Goal: Task Accomplishment & Management: Use online tool/utility

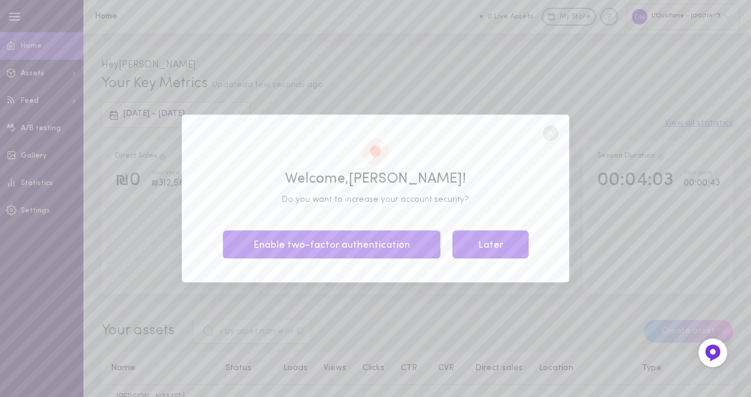
click at [484, 244] on button "Later" at bounding box center [491, 244] width 76 height 28
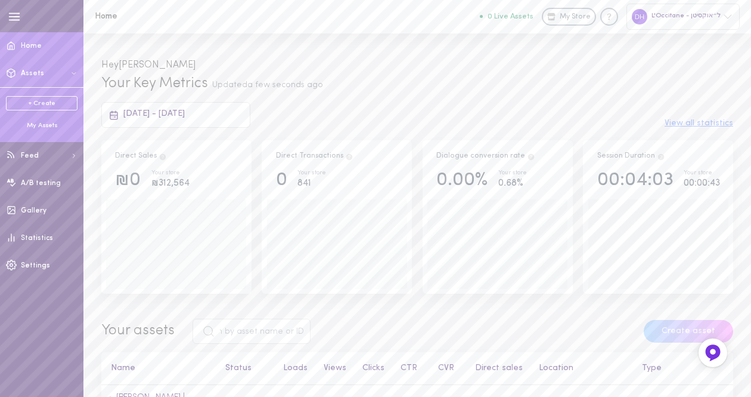
click at [39, 126] on div "My Assets" at bounding box center [42, 126] width 72 height 10
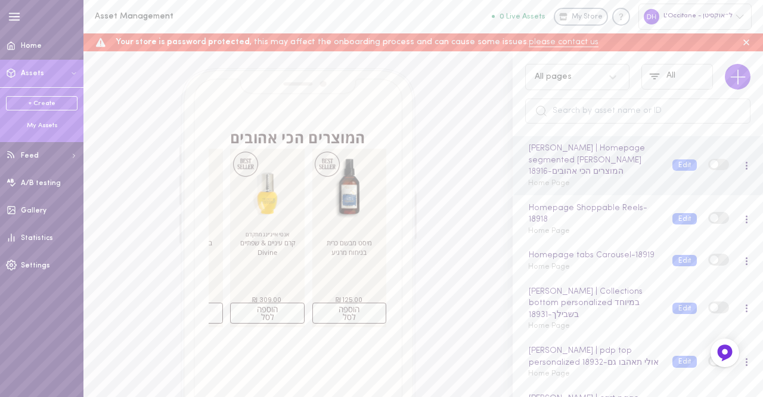
click at [664, 180] on div "[PERSON_NAME] | Homepage segmented [PERSON_NAME] המוצרים הכי אהובים - 18916 Hom…" at bounding box center [639, 165] width 240 height 47
click at [710, 166] on span at bounding box center [714, 164] width 8 height 8
click at [0, 0] on input "checkbox" at bounding box center [0, 0] width 0 height 0
click at [679, 165] on button "Edit" at bounding box center [685, 164] width 24 height 11
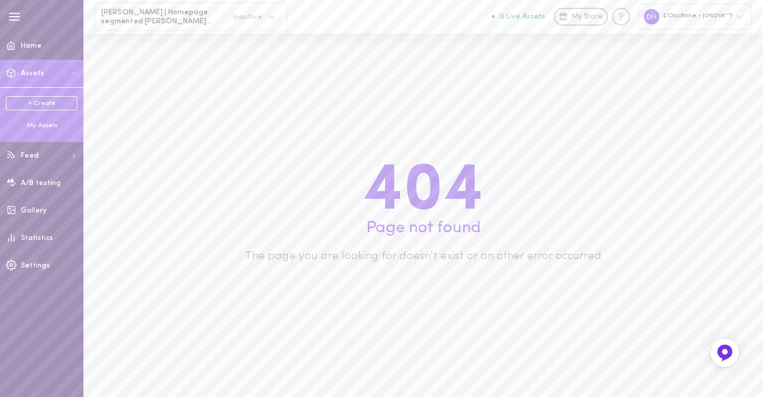
click at [40, 125] on div "My Assets" at bounding box center [42, 126] width 72 height 10
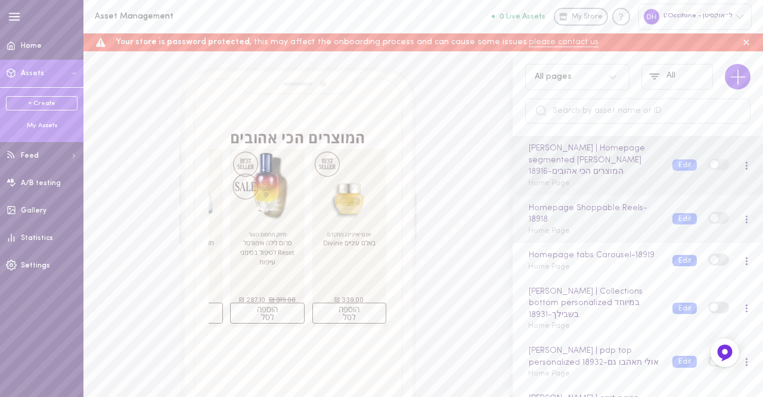
click at [618, 231] on div "Homepage Shoppable Reels - 18918 Home Page" at bounding box center [591, 219] width 144 height 35
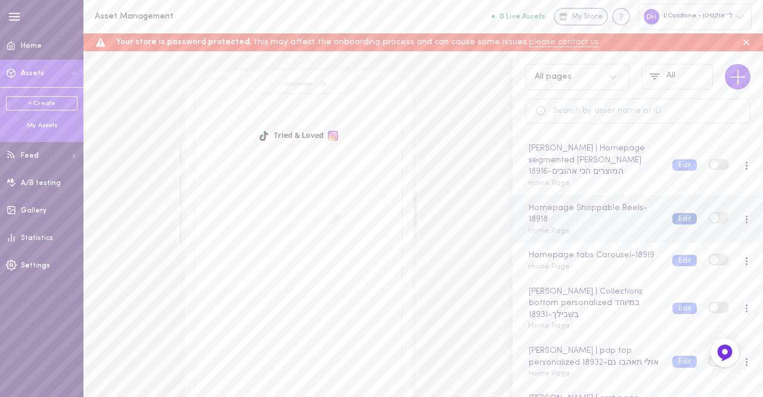
click at [674, 219] on button "Edit" at bounding box center [685, 218] width 24 height 11
